Goal: Task Accomplishment & Management: Manage account settings

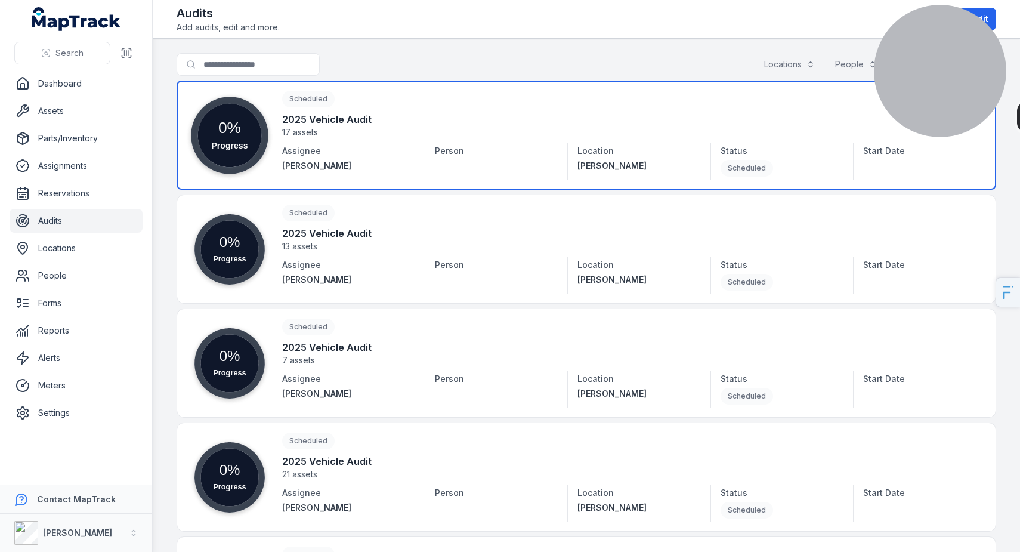
click at [388, 149] on link at bounding box center [586, 135] width 819 height 109
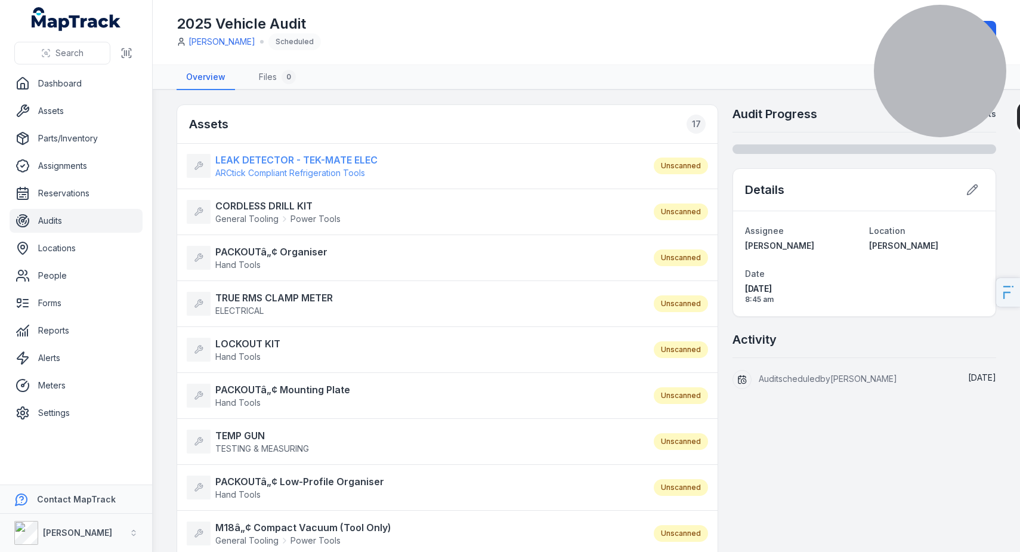
click at [254, 159] on strong "LEAK DETECTOR - TEK-MATE ELEC" at bounding box center [296, 160] width 162 height 14
click at [259, 203] on strong "CORDLESS DRILL KIT" at bounding box center [277, 206] width 125 height 14
click at [83, 219] on link "Audits" at bounding box center [76, 221] width 133 height 24
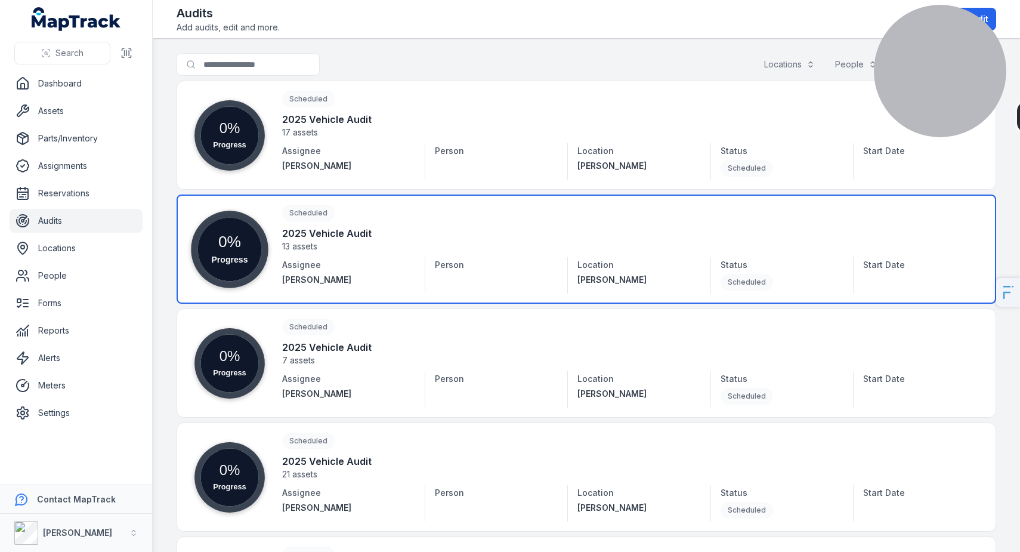
click at [298, 244] on link at bounding box center [586, 248] width 819 height 109
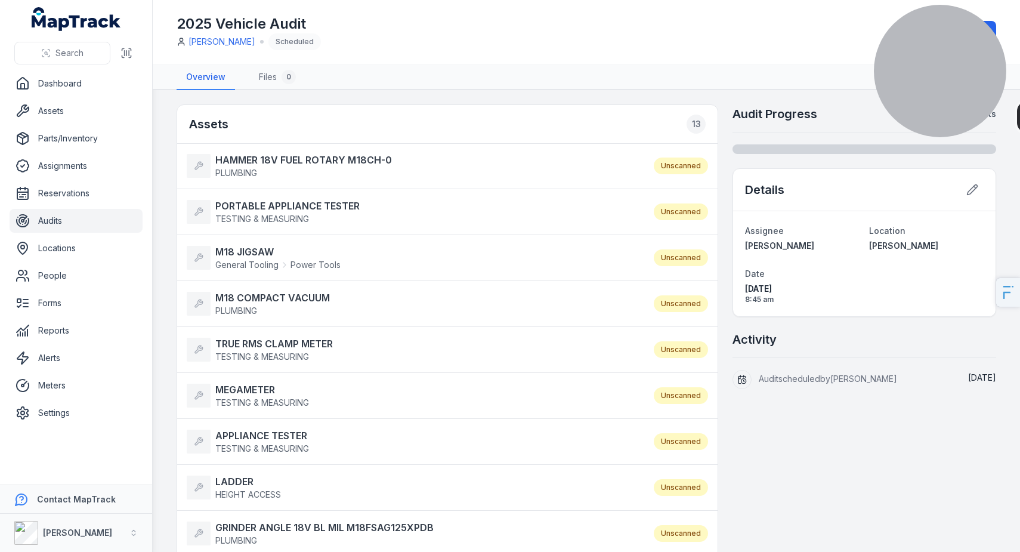
click at [305, 151] on li "HAMMER 18V FUEL ROTARY M18CH-0 PLUMBING Unscanned" at bounding box center [447, 166] width 540 height 46
click at [303, 159] on strong "HAMMER 18V FUEL ROTARY M18CH-0" at bounding box center [303, 160] width 177 height 14
click at [302, 198] on li "PORTABLE APPLIANCE TESTER TESTING & MEASURING Unscanned" at bounding box center [447, 211] width 540 height 47
drag, startPoint x: 299, startPoint y: 206, endPoint x: 293, endPoint y: 218, distance: 12.8
click at [299, 206] on strong "PORTABLE APPLIANCE TESTER" at bounding box center [287, 206] width 144 height 14
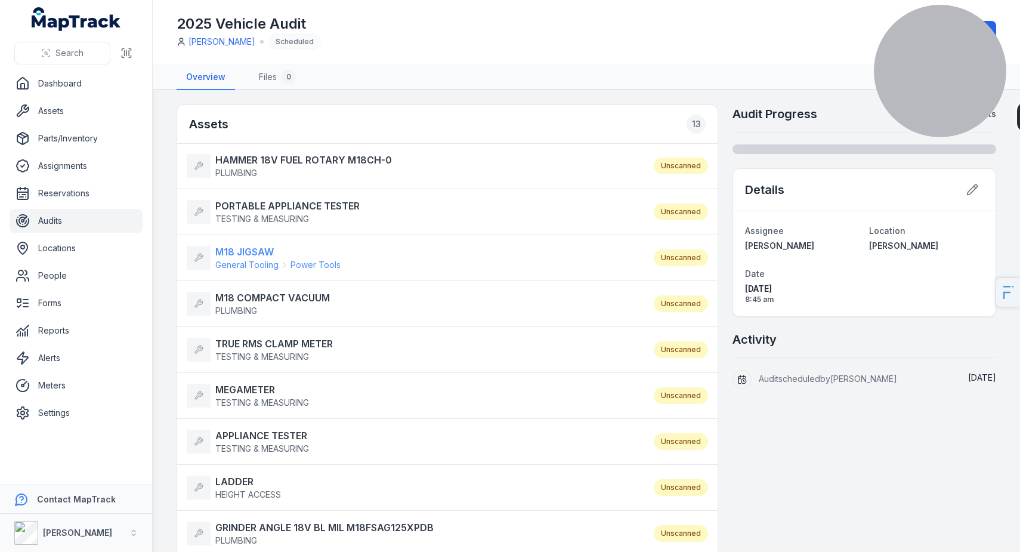
click at [264, 253] on strong "M18 JIGSAW" at bounding box center [277, 251] width 125 height 14
click at [258, 290] on strong "M18 COMPACT VACUUM" at bounding box center [272, 297] width 114 height 14
click at [259, 348] on strong "TRUE RMS CLAMP METER" at bounding box center [273, 343] width 117 height 14
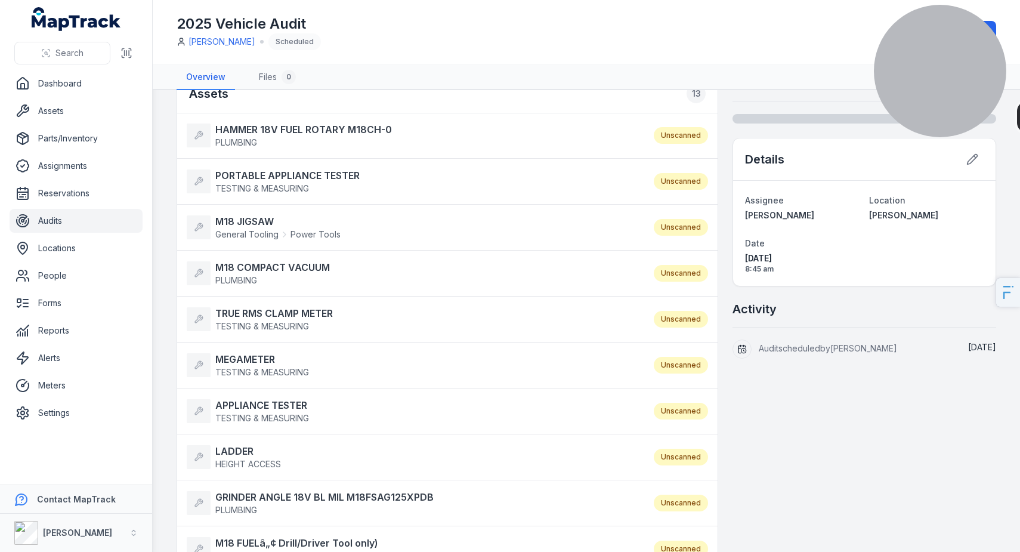
scroll to position [32, 0]
click at [255, 357] on strong "MEGAMETER" at bounding box center [262, 358] width 94 height 14
click at [249, 408] on strong "APPLIANCE TESTER" at bounding box center [262, 404] width 94 height 14
click at [230, 451] on strong "LADDER" at bounding box center [248, 449] width 66 height 14
click at [226, 486] on li "GRINDER ANGLE 18V BL MIL M18FSAG125XPDB PLUMBING Unscanned" at bounding box center [447, 501] width 540 height 47
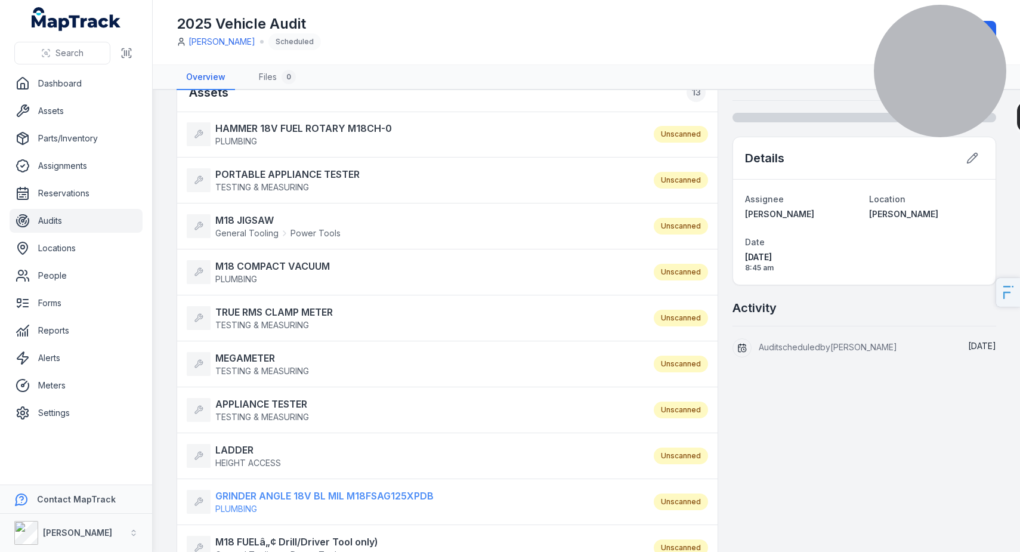
click at [227, 491] on strong "GRINDER ANGLE 18V BL MIL M18FSAG125XPDB" at bounding box center [324, 495] width 218 height 14
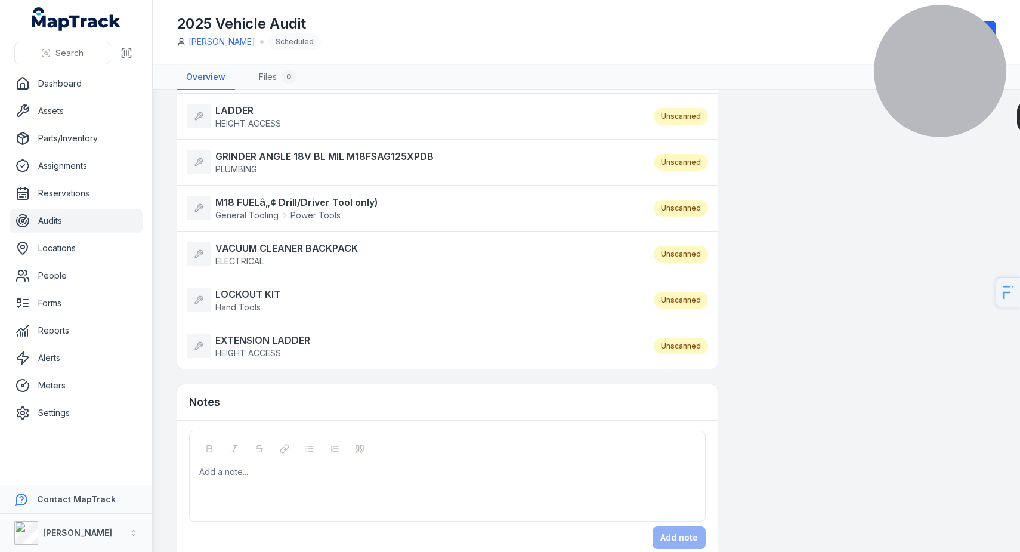
scroll to position [0, 0]
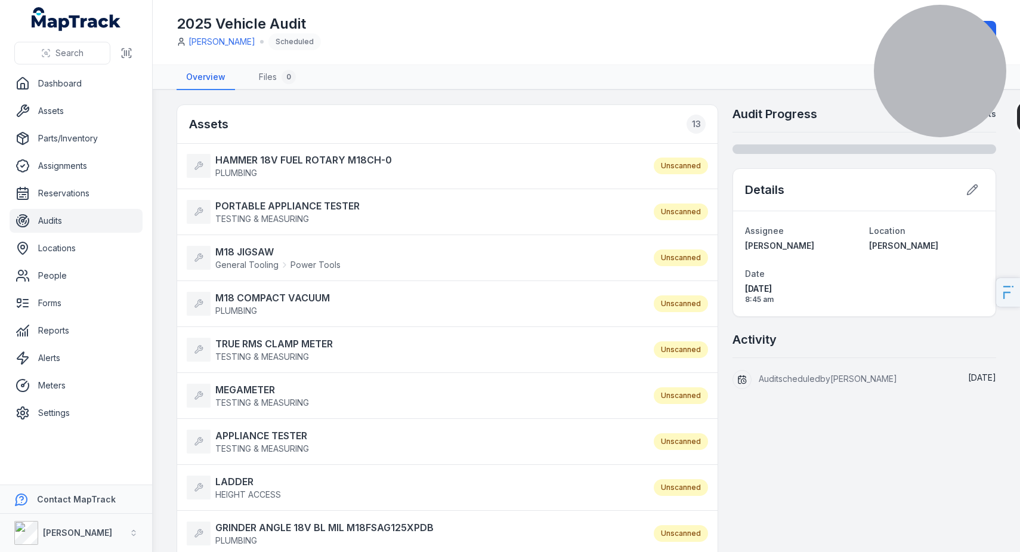
click at [320, 64] on header "Toggle Navigation 2025 Vehicle Audit Tim Ward Scheduled Start audit" at bounding box center [586, 32] width 867 height 65
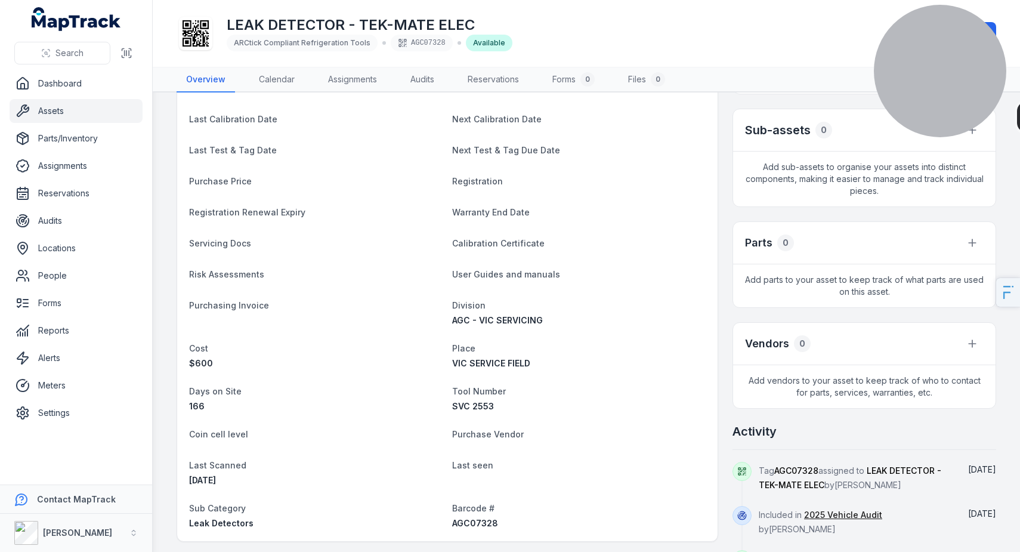
scroll to position [392, 0]
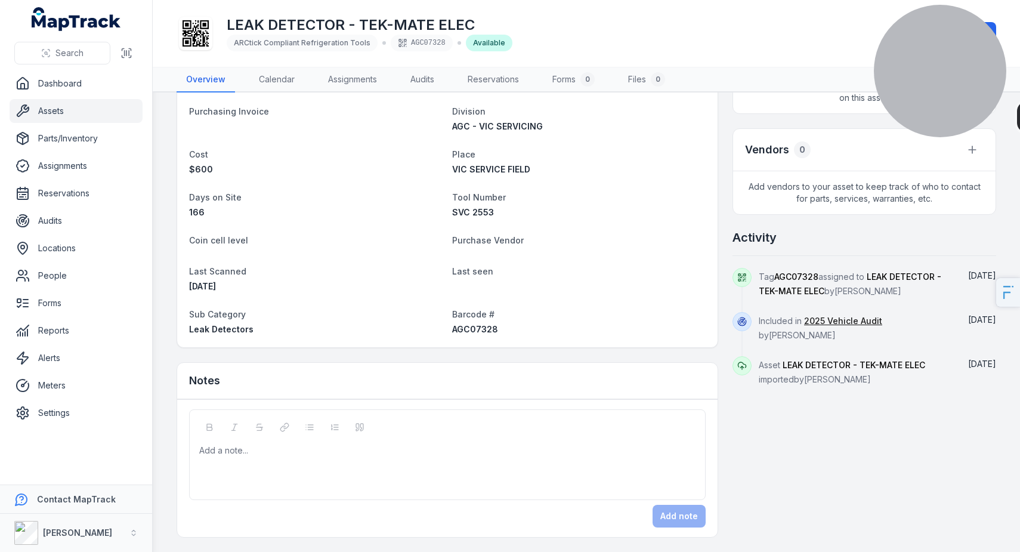
click at [458, 324] on span "AGC07328" at bounding box center [475, 329] width 46 height 10
copy span "AGC07328"
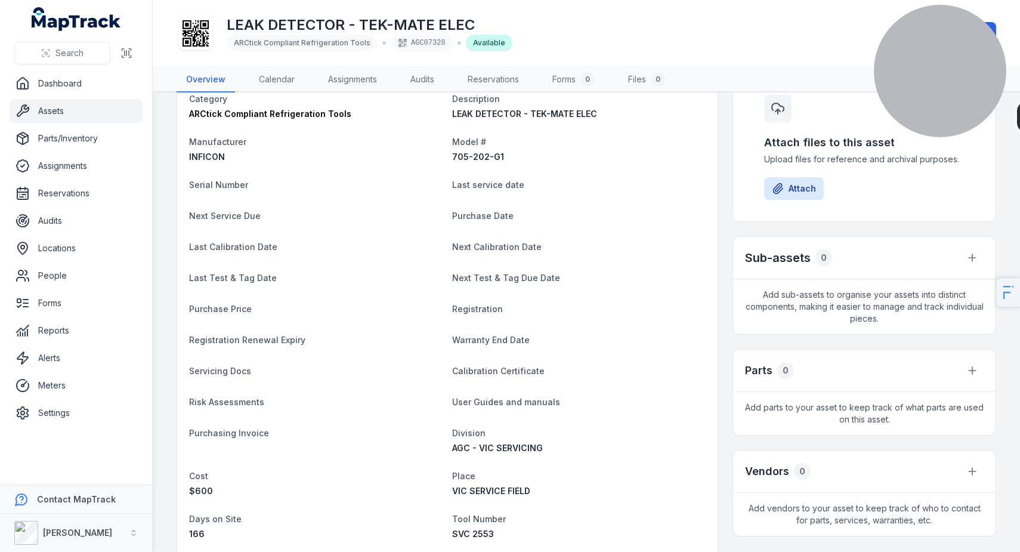
scroll to position [0, 0]
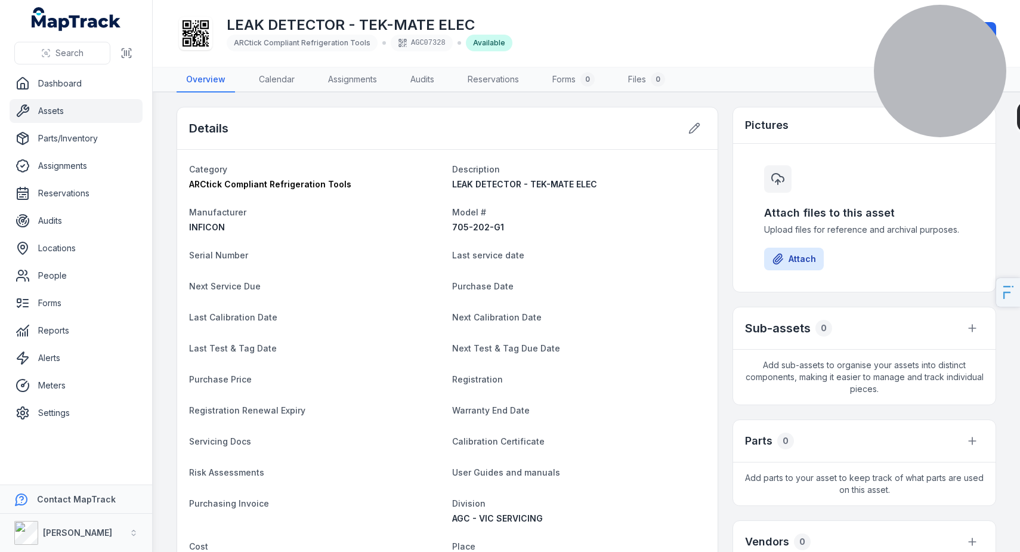
click at [411, 41] on div "AGC07328" at bounding box center [422, 43] width 62 height 17
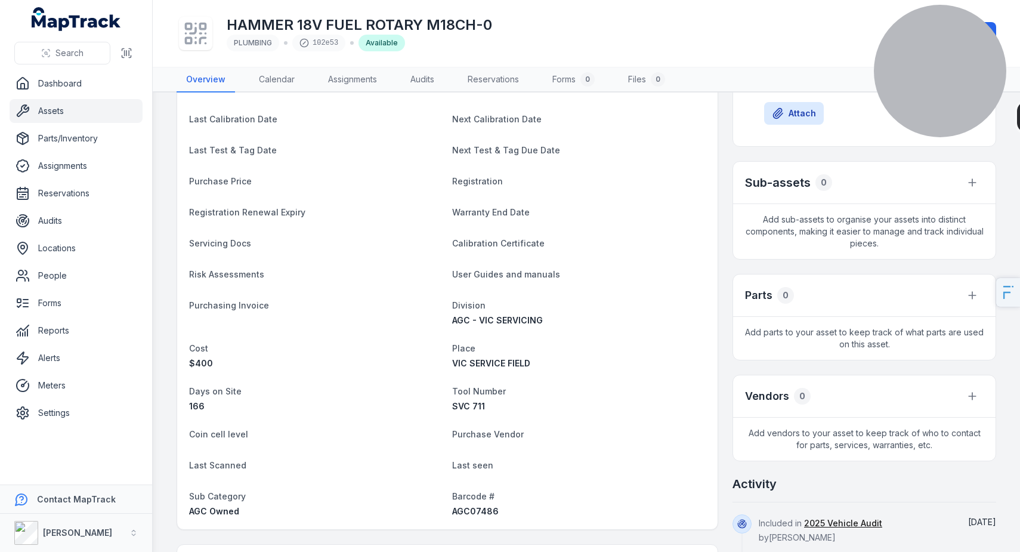
scroll to position [329, 0]
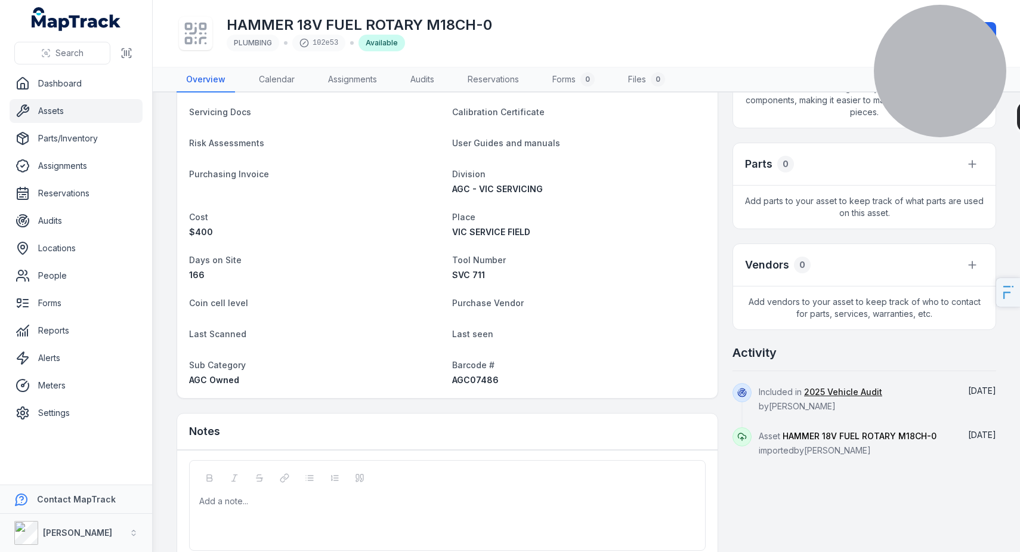
click at [472, 377] on span "AGC07486" at bounding box center [475, 379] width 47 height 10
copy span "AGC07486"
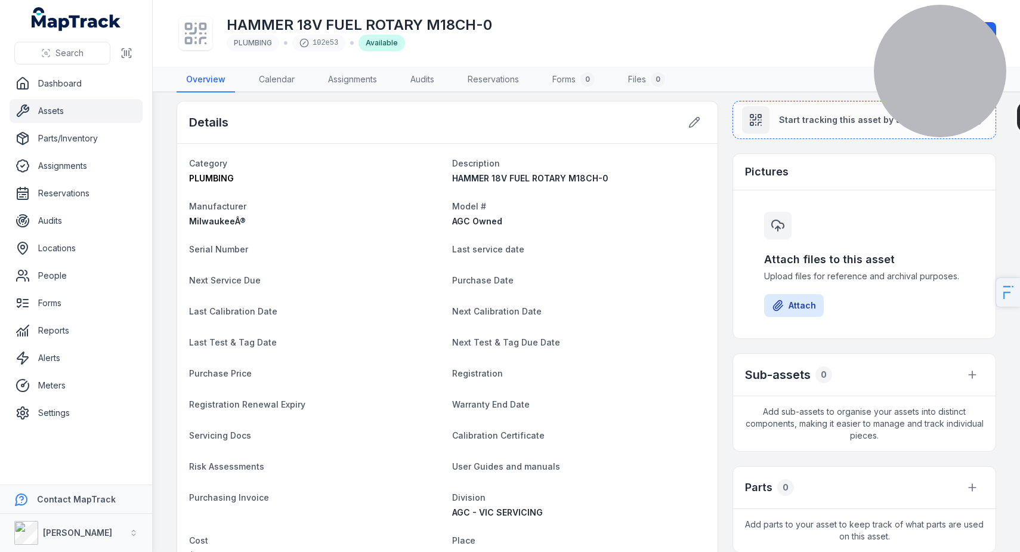
scroll to position [0, 0]
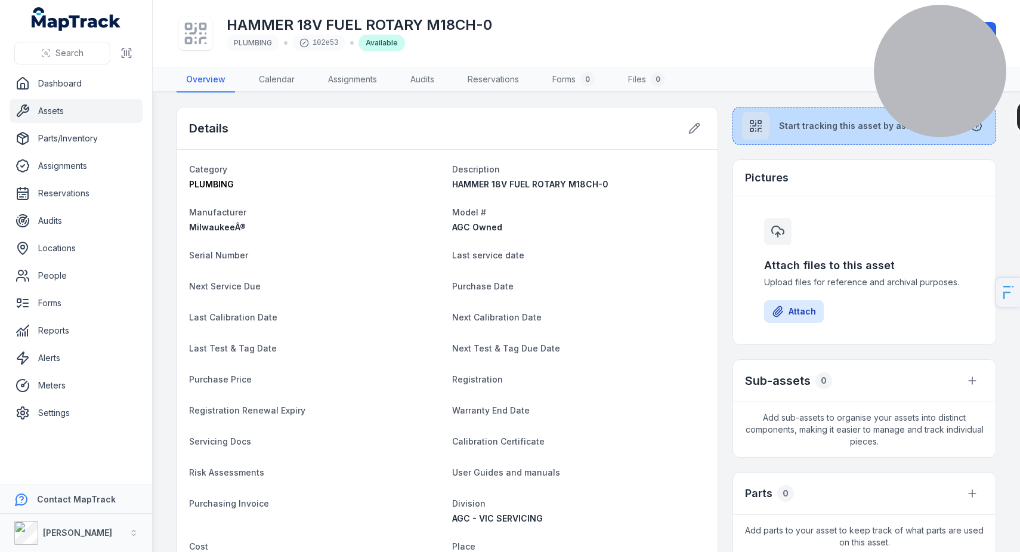
click at [797, 135] on button "Start tracking this asset by assigning a tag" at bounding box center [864, 126] width 264 height 38
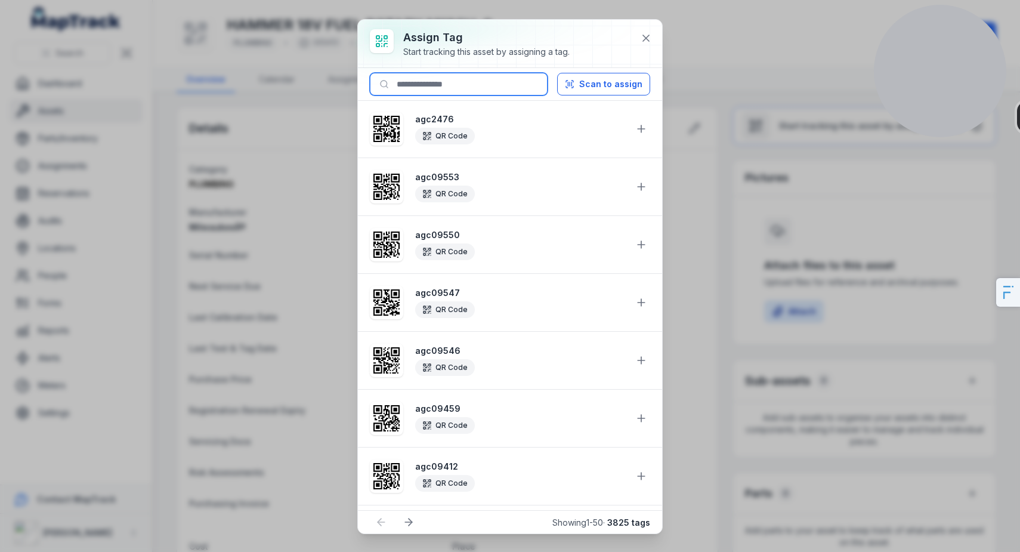
click at [432, 75] on input at bounding box center [459, 84] width 178 height 23
paste input "********"
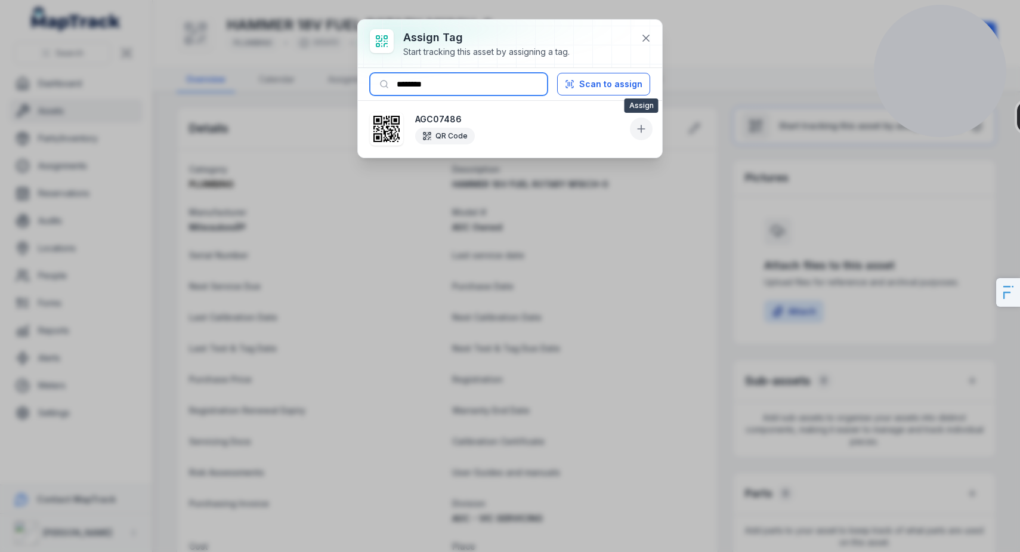
type input "********"
click at [635, 129] on icon at bounding box center [641, 129] width 12 height 12
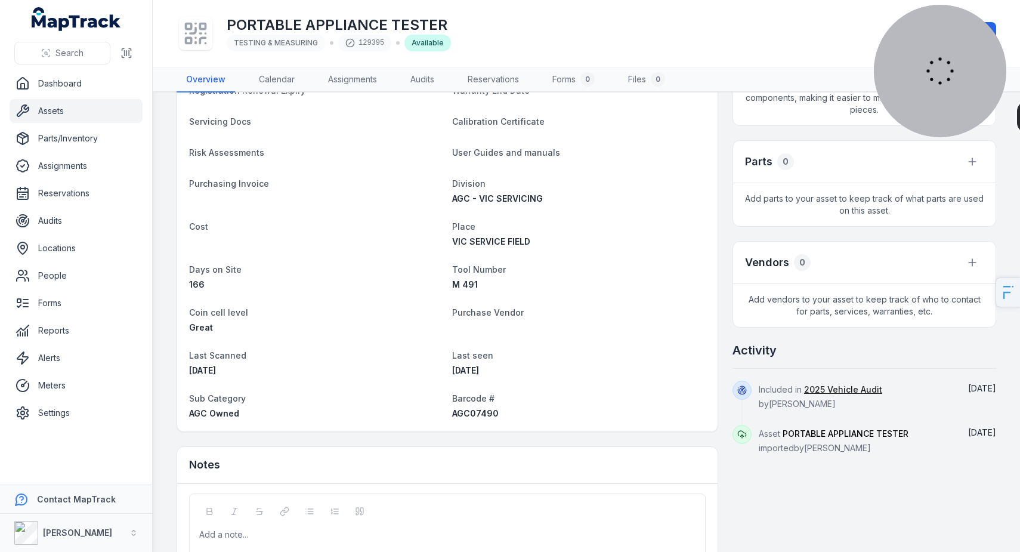
scroll to position [416, 0]
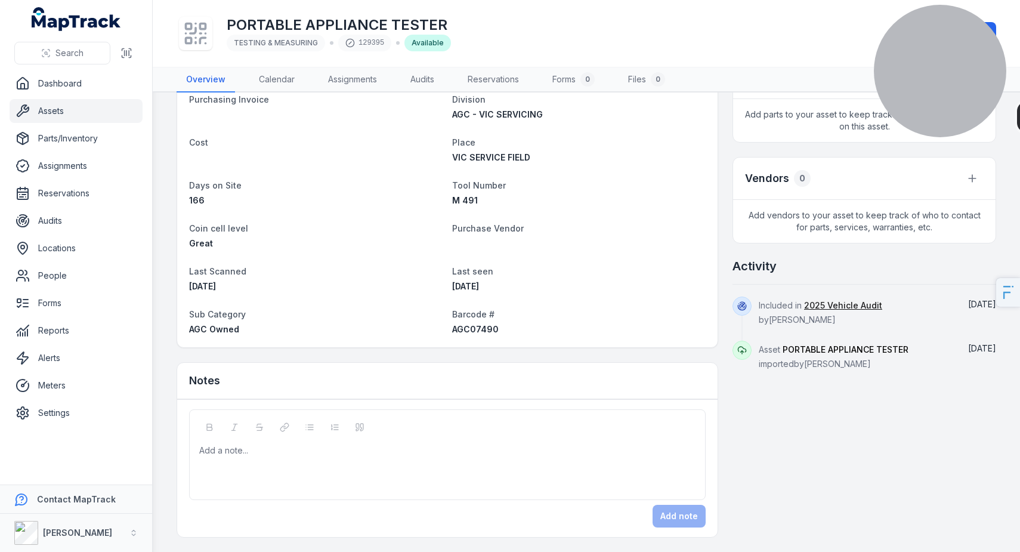
click at [476, 333] on span "AGC07490" at bounding box center [475, 329] width 47 height 10
click at [475, 333] on span "AGC07490" at bounding box center [475, 329] width 47 height 10
copy span "AGC07490"
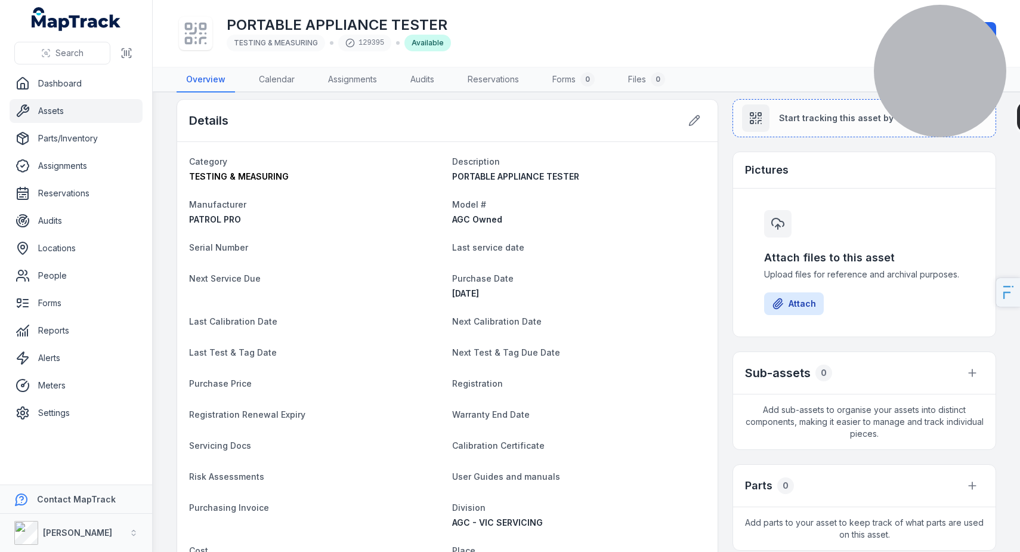
scroll to position [0, 0]
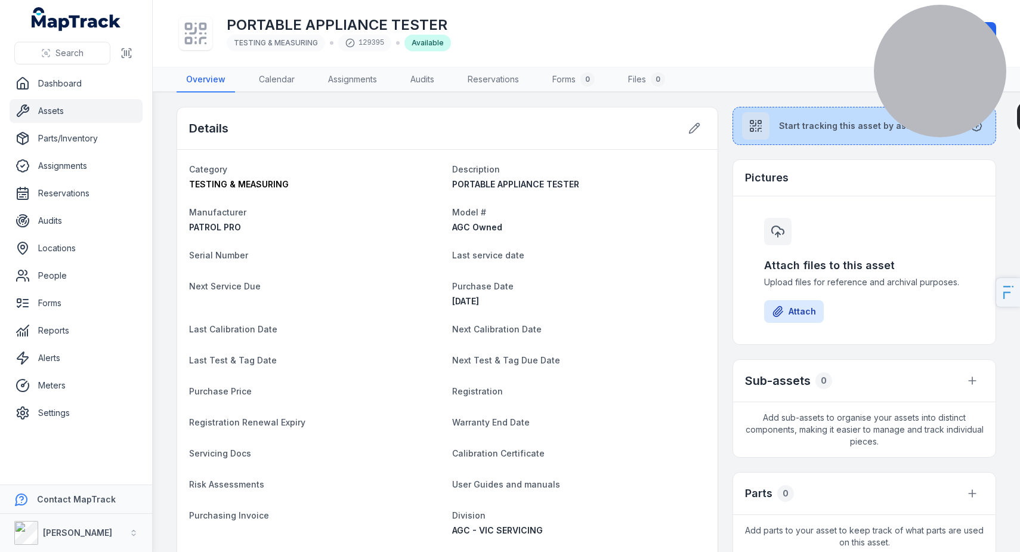
click at [764, 133] on div at bounding box center [755, 125] width 27 height 27
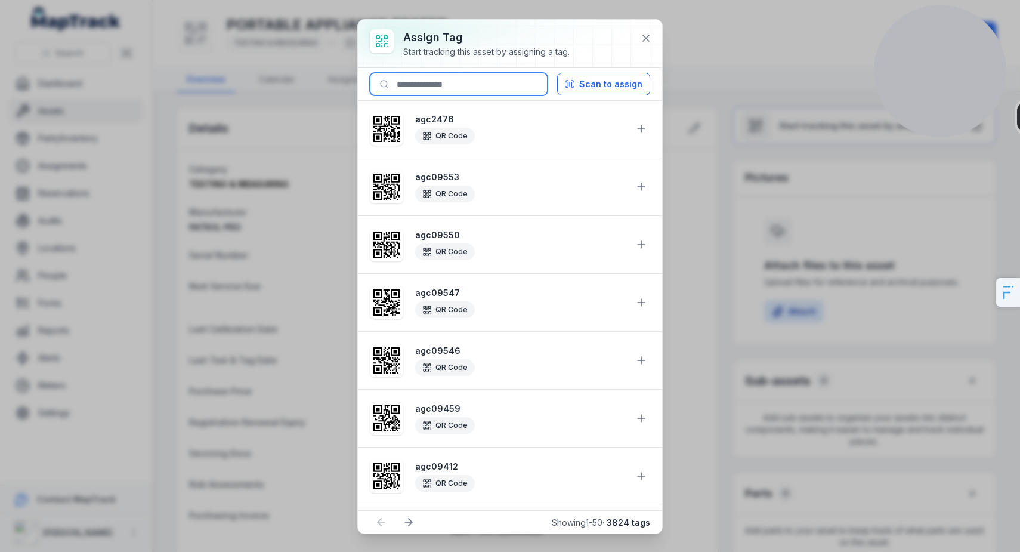
click at [456, 83] on input at bounding box center [459, 84] width 178 height 23
paste input "********"
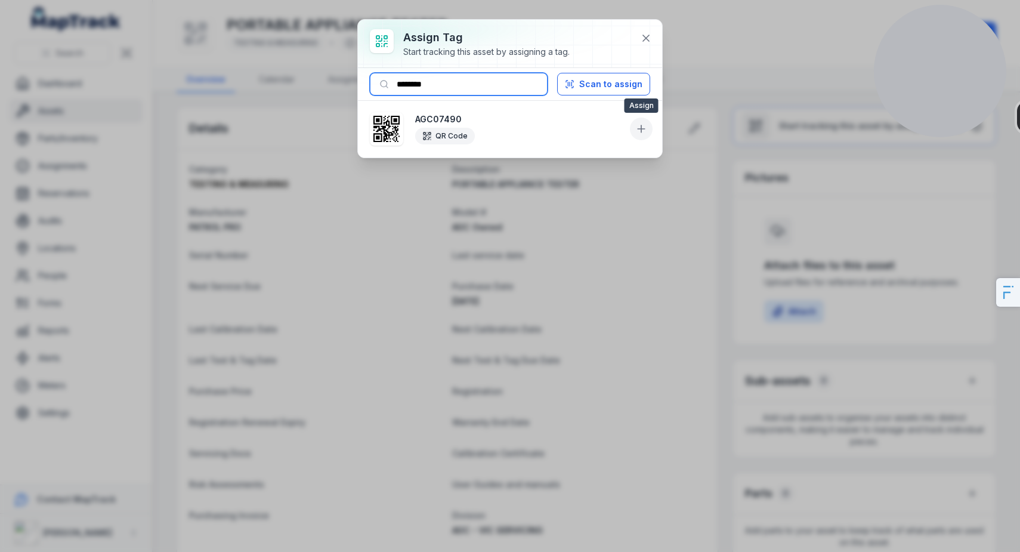
type input "********"
click at [645, 126] on icon at bounding box center [641, 129] width 12 height 12
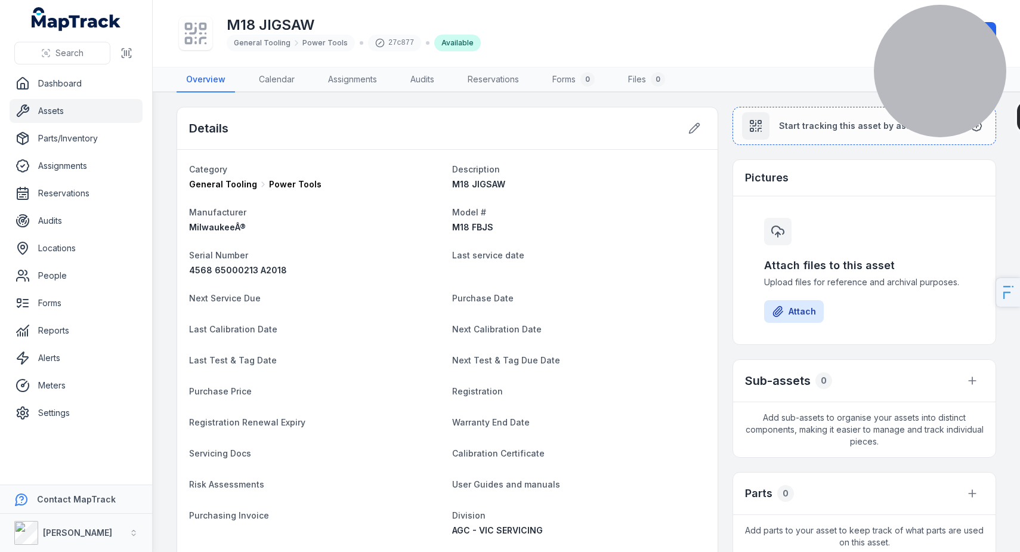
scroll to position [392, 0]
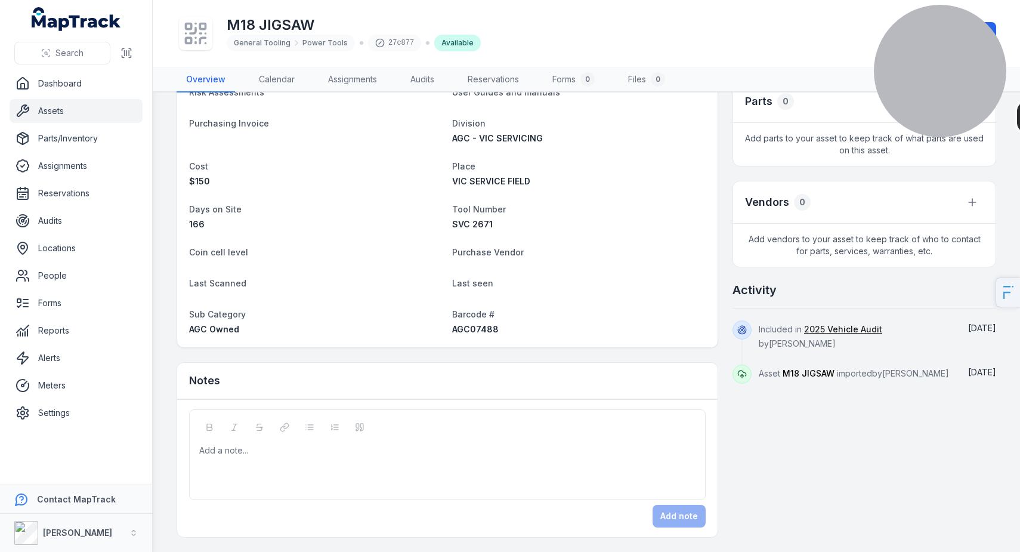
click at [466, 330] on span "AGC07488" at bounding box center [475, 329] width 47 height 10
copy span "AGC07488"
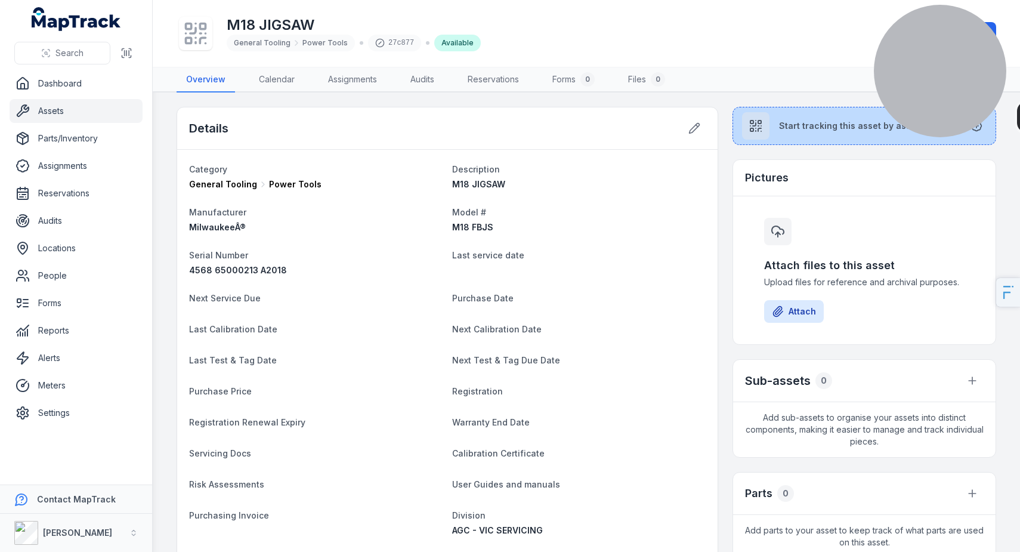
click at [766, 123] on div at bounding box center [755, 125] width 27 height 27
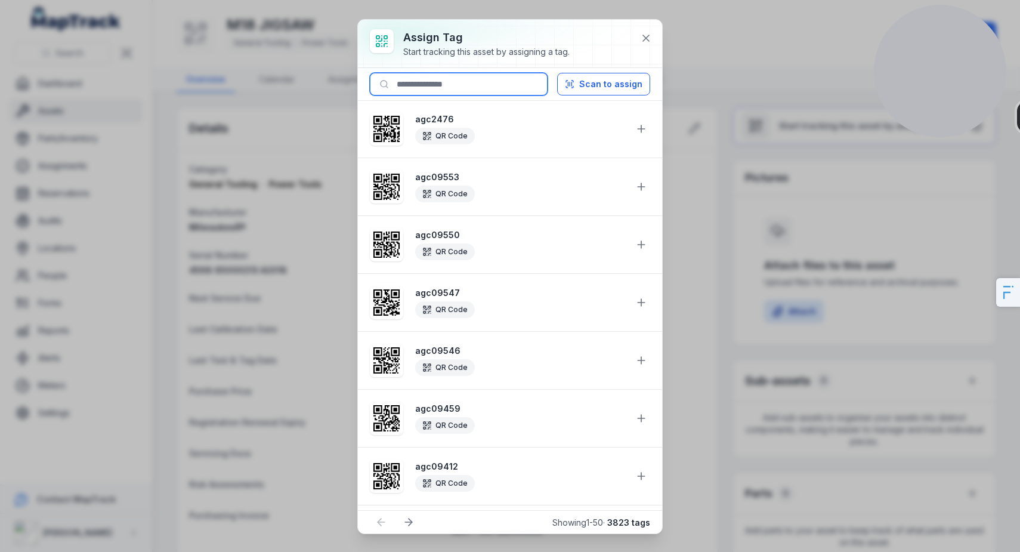
click at [408, 94] on input at bounding box center [459, 84] width 178 height 23
paste input "********"
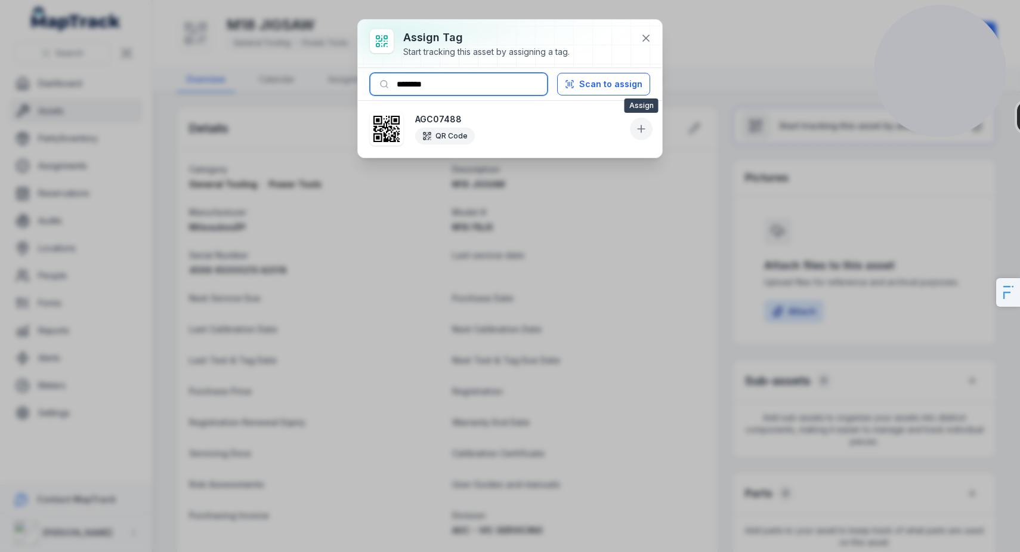
type input "********"
click at [646, 126] on icon at bounding box center [641, 129] width 12 height 12
